Goal: Information Seeking & Learning: Learn about a topic

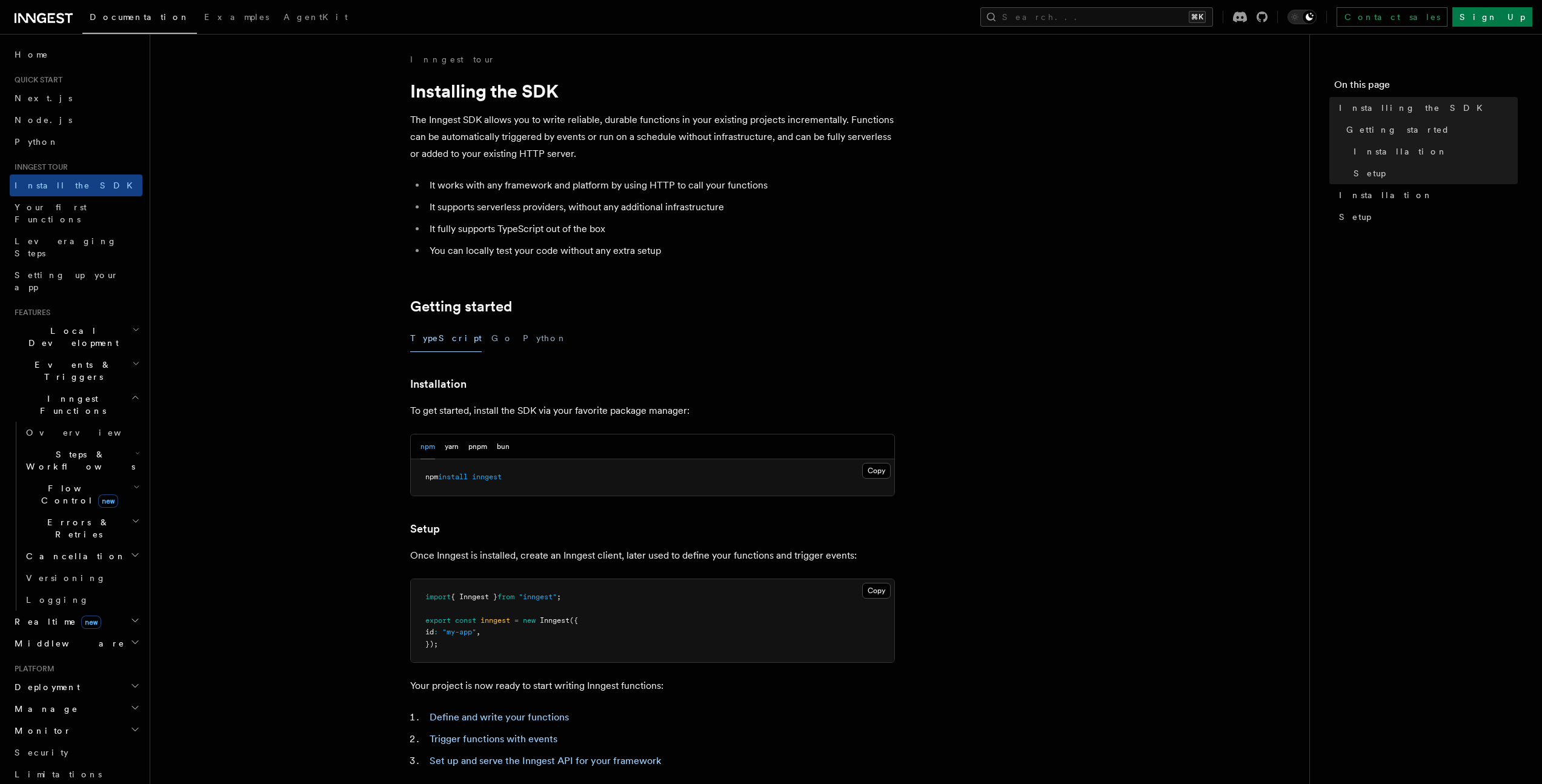
click at [46, 19] on icon at bounding box center [41, 19] width 9 height 10
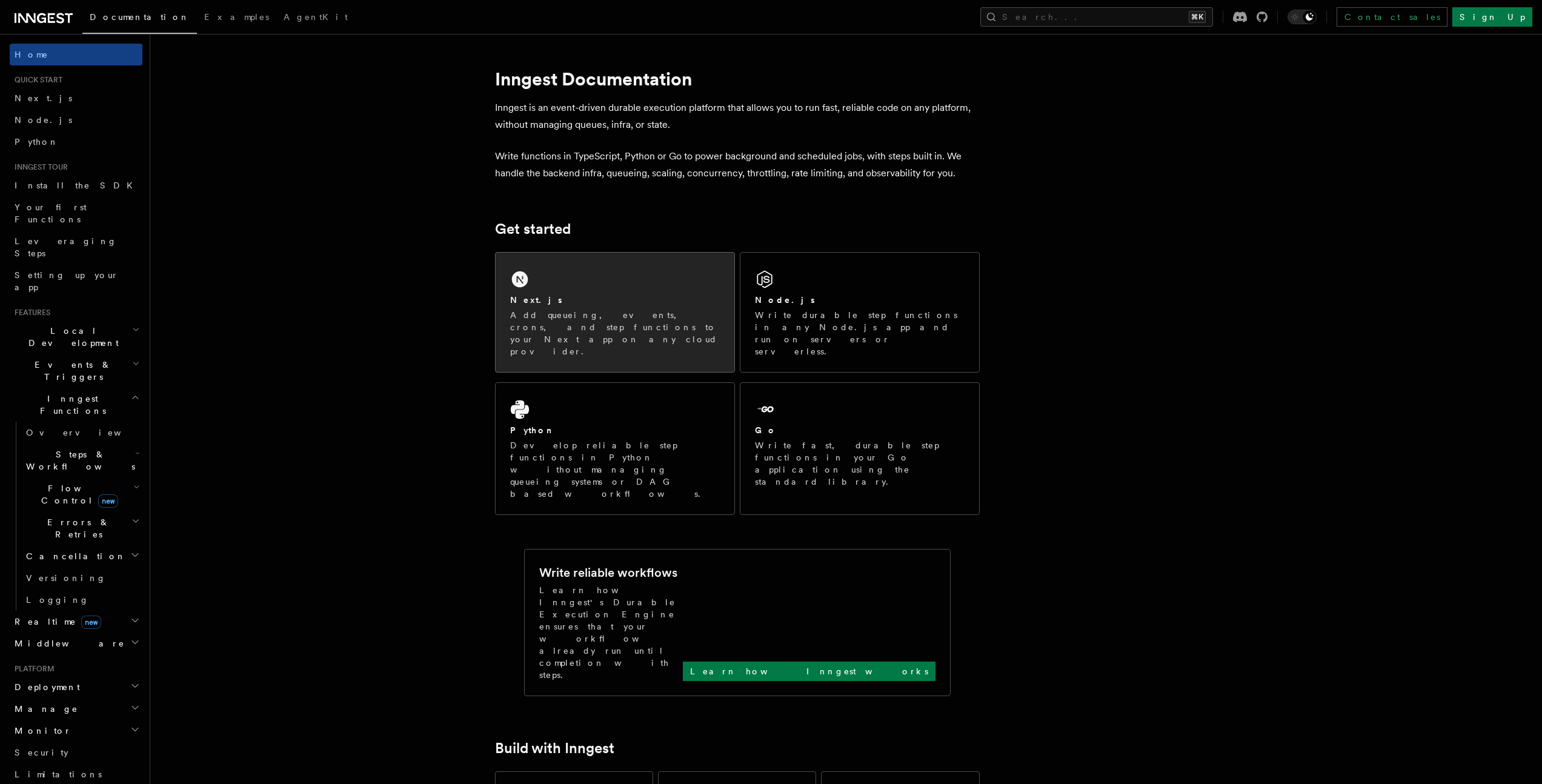
click at [613, 310] on p "Add queueing, events, crons, and step functions to your Next app on any cloud p…" at bounding box center [615, 333] width 209 height 49
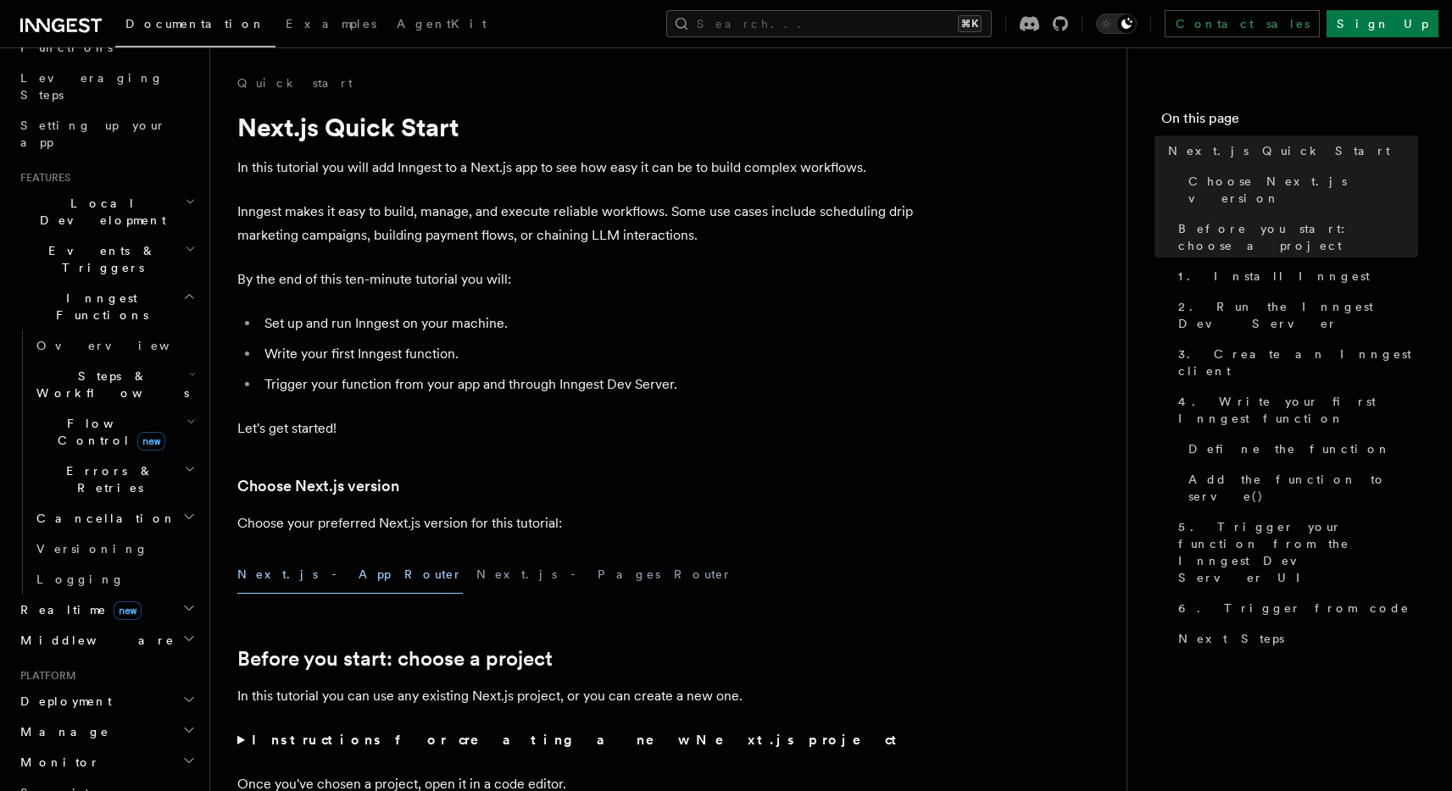
scroll to position [259, 0]
click at [53, 40] on div "Documentation Examples AgentKit Search... ⌘K Contact sales Sign Up" at bounding box center [726, 23] width 1452 height 47
click at [62, 20] on icon at bounding box center [58, 26] width 13 height 14
